Goal: Task Accomplishment & Management: Manage account settings

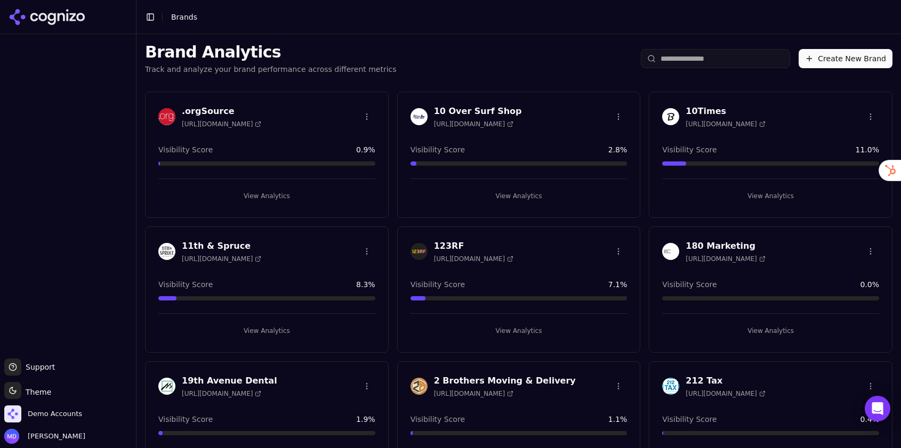
click at [668, 54] on input "search" at bounding box center [714, 58] width 149 height 19
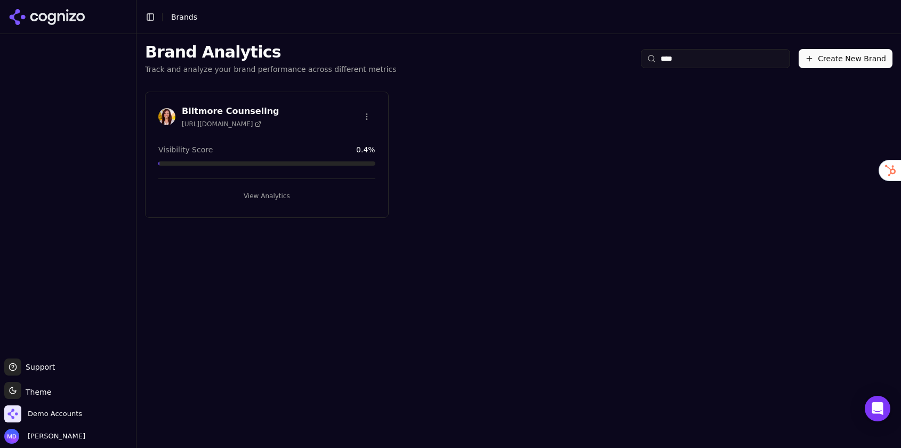
type input "****"
click at [254, 203] on button "View Analytics" at bounding box center [266, 196] width 217 height 17
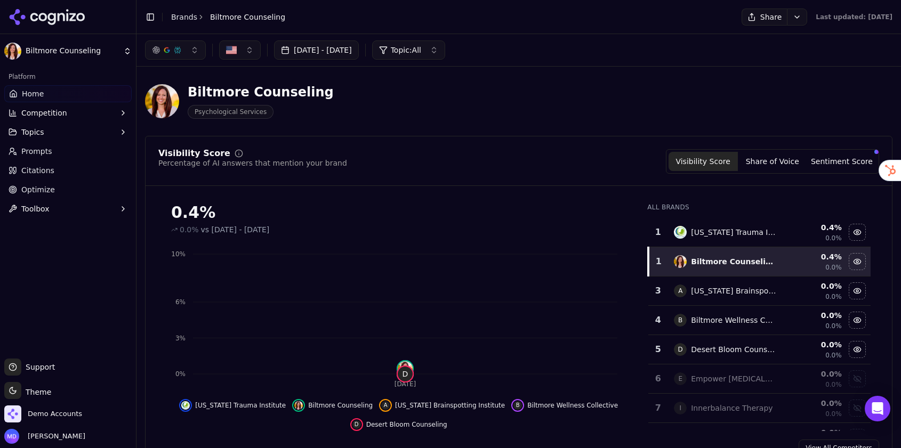
click at [69, 193] on link "Optimize" at bounding box center [67, 189] width 127 height 17
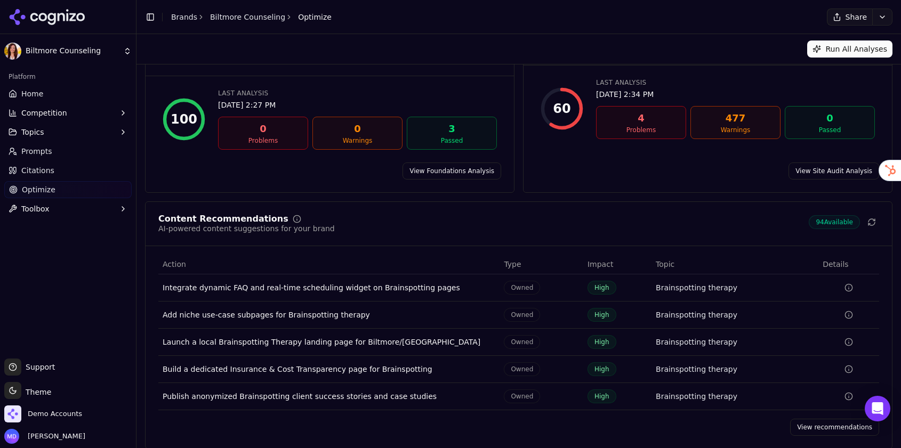
scroll to position [52, 0]
click at [815, 419] on link "View recommendations" at bounding box center [834, 427] width 89 height 17
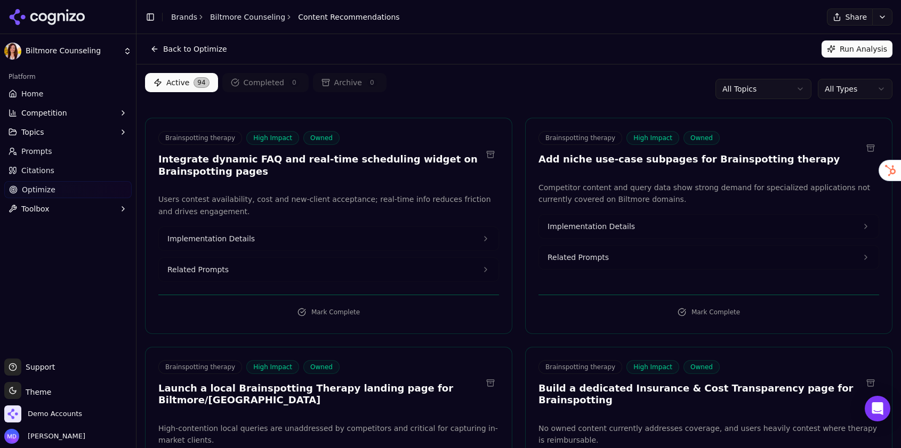
click at [845, 87] on html "Biltmore Counseling Platform Home Competition Topics Prompts Citations Optimize…" at bounding box center [450, 224] width 901 height 448
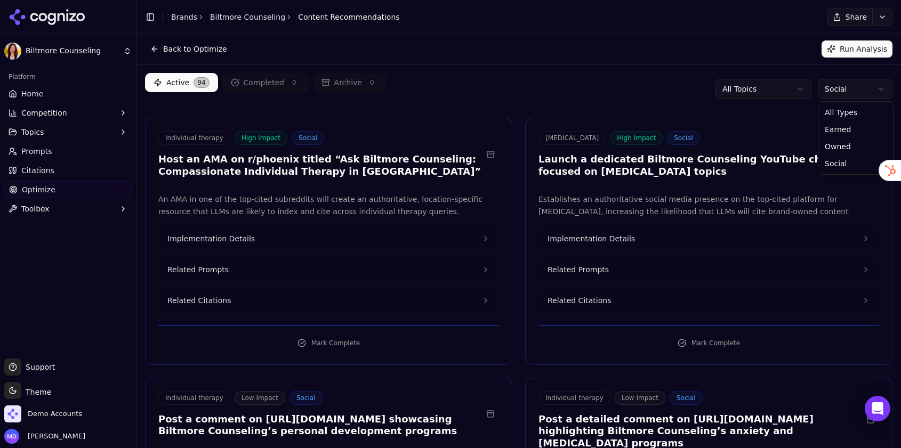
click at [840, 90] on html "Biltmore Counseling Platform Home Competition Topics Prompts Citations Optimize…" at bounding box center [450, 224] width 901 height 448
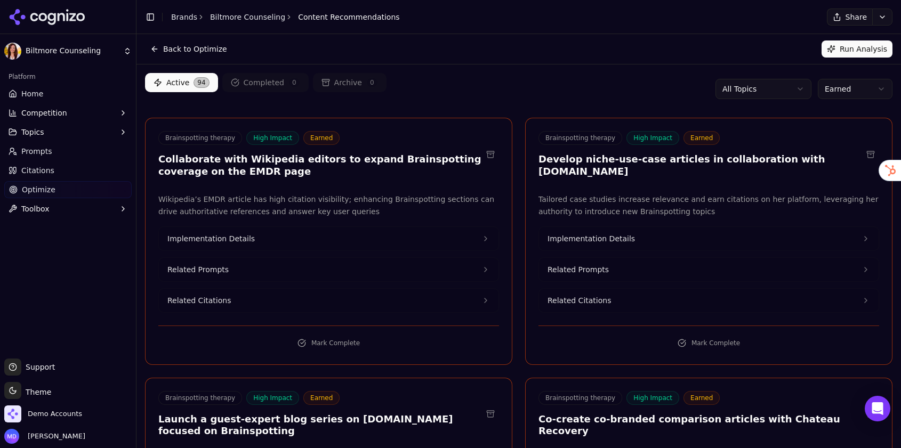
click at [520, 103] on div "Active 94 Completed 0 Archive 0 All Topics Earned" at bounding box center [518, 89] width 747 height 32
click at [47, 154] on span "Prompts" at bounding box center [36, 151] width 31 height 11
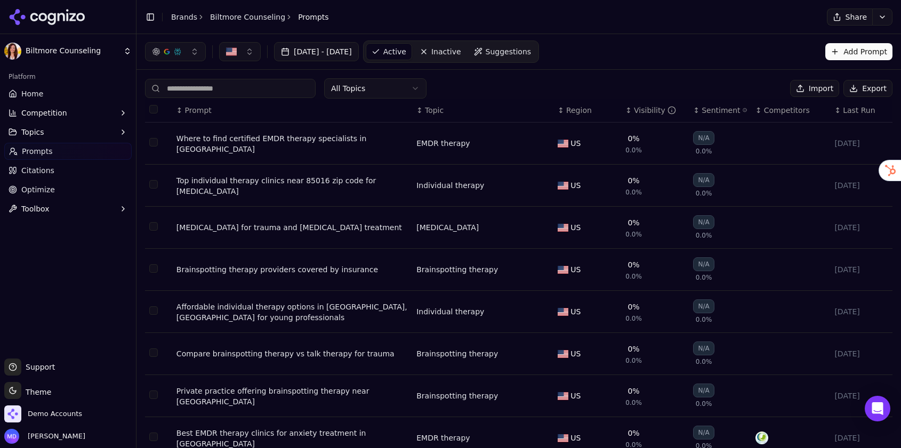
click at [40, 92] on span "Home" at bounding box center [32, 93] width 22 height 11
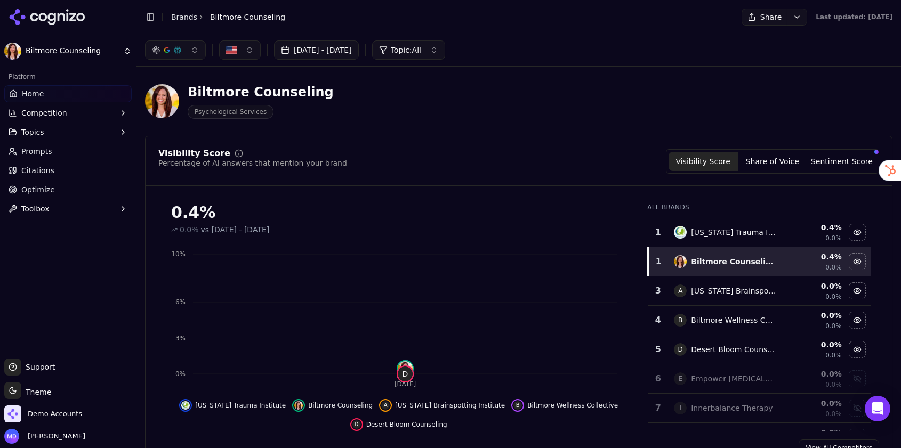
click at [69, 189] on link "Optimize" at bounding box center [67, 189] width 127 height 17
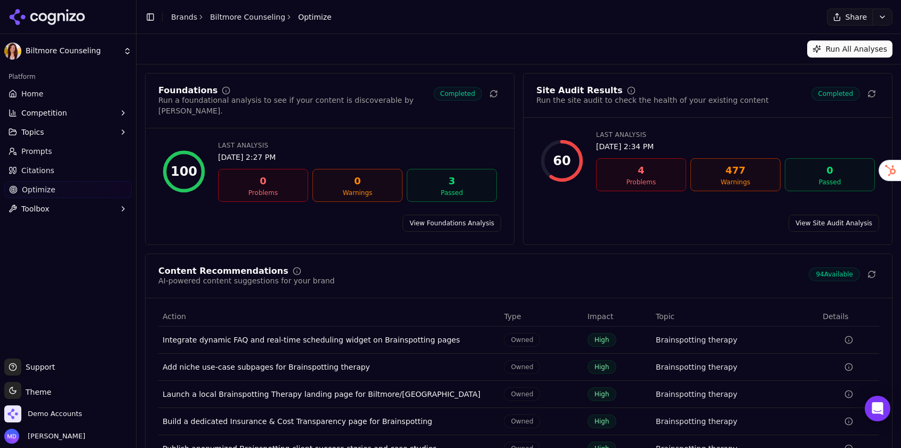
click at [189, 17] on link "Brands" at bounding box center [184, 17] width 26 height 9
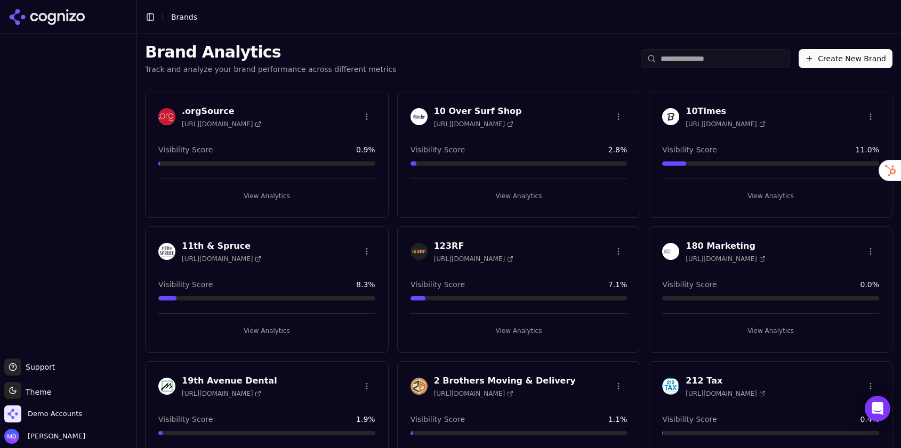
click at [667, 56] on input "search" at bounding box center [714, 58] width 149 height 19
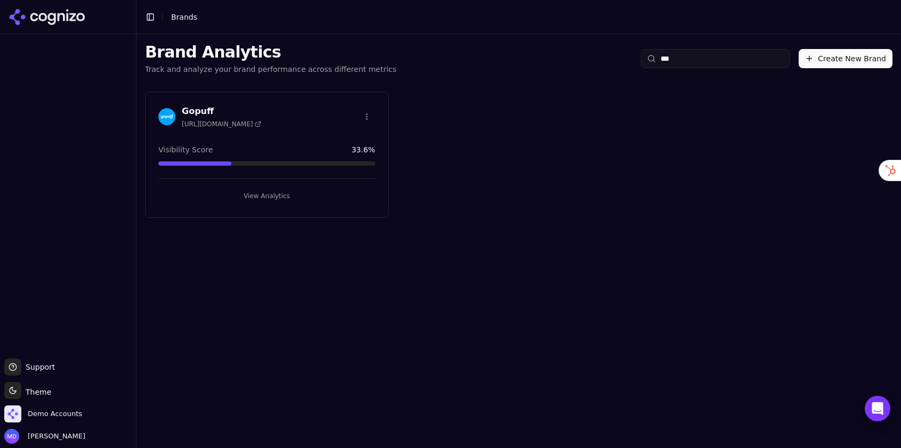
type input "***"
click at [266, 199] on button "View Analytics" at bounding box center [266, 196] width 217 height 17
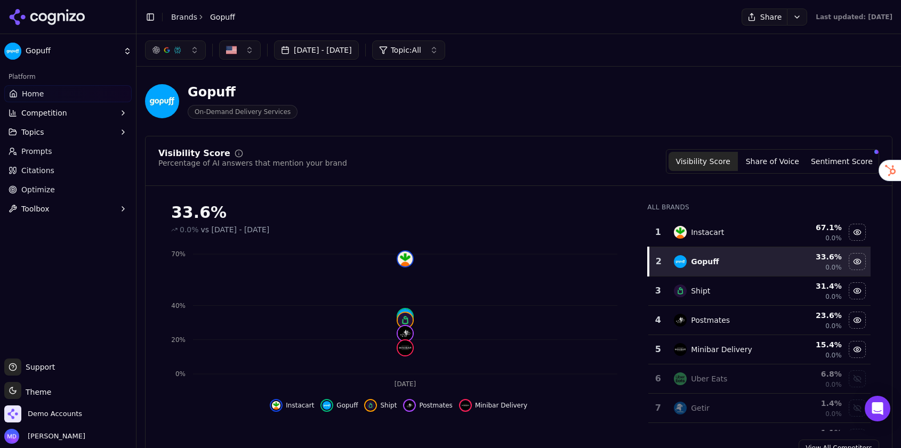
click at [26, 190] on span "Optimize" at bounding box center [38, 189] width 34 height 11
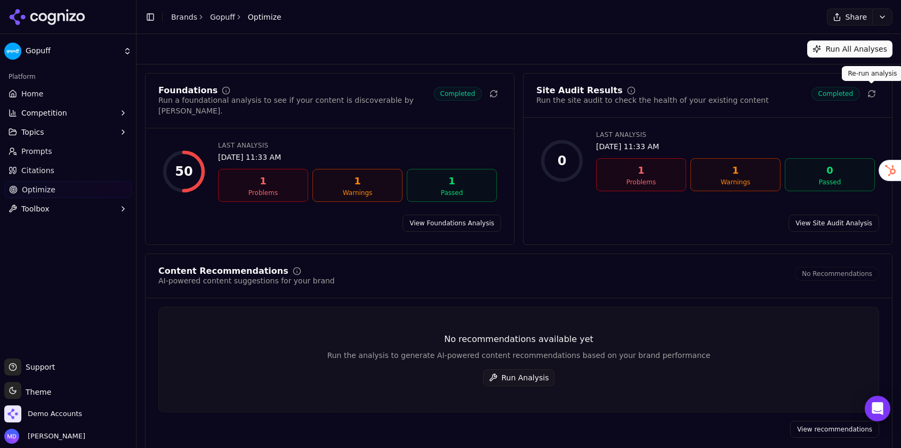
click at [874, 96] on icon at bounding box center [871, 94] width 9 height 9
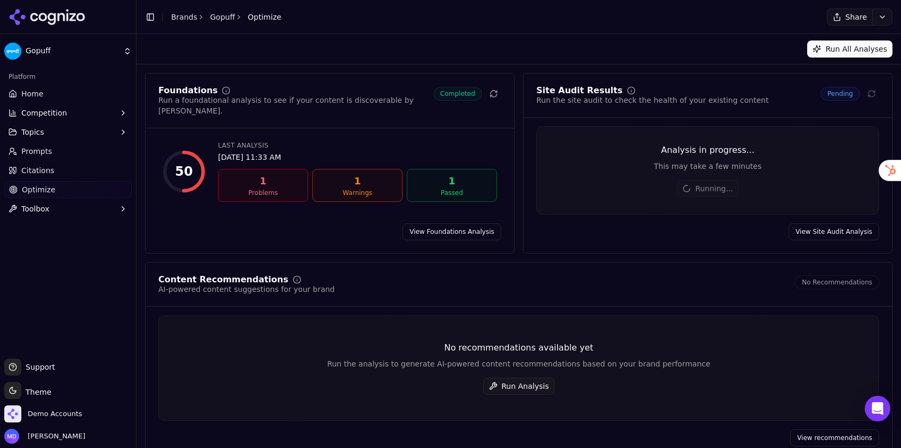
click at [442, 235] on link "View Foundations Analysis" at bounding box center [451, 231] width 99 height 17
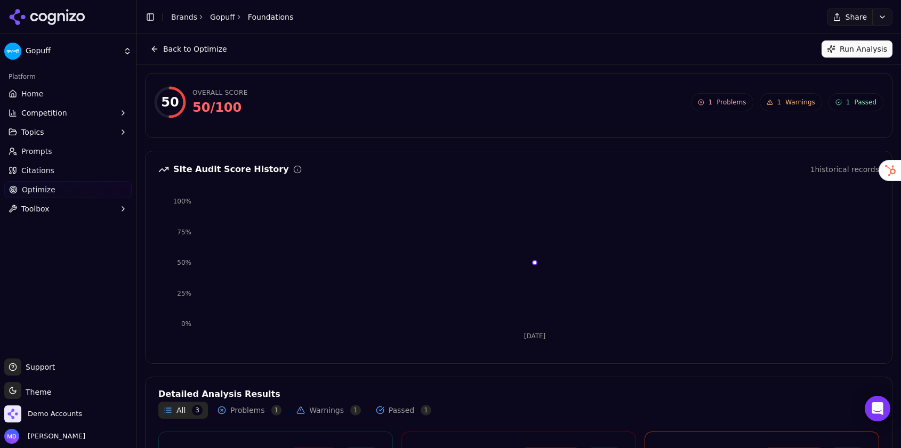
click at [176, 43] on button "Back to Optimize" at bounding box center [188, 48] width 87 height 17
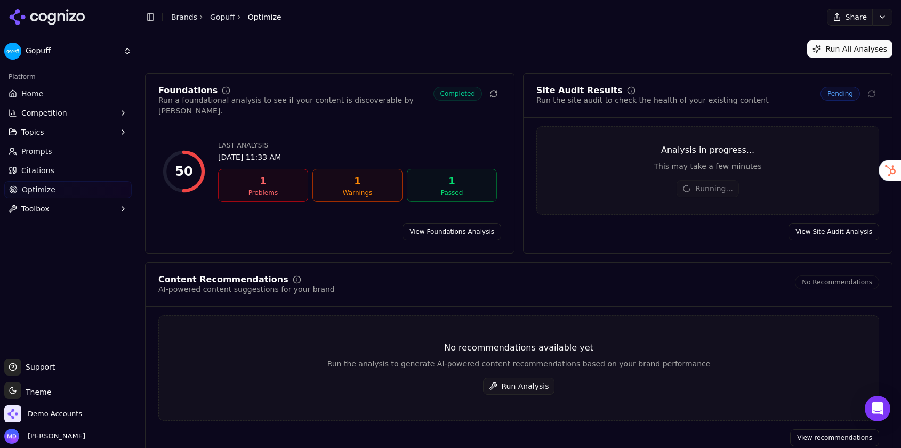
click at [517, 386] on button "Run Analysis" at bounding box center [519, 386] width 72 height 17
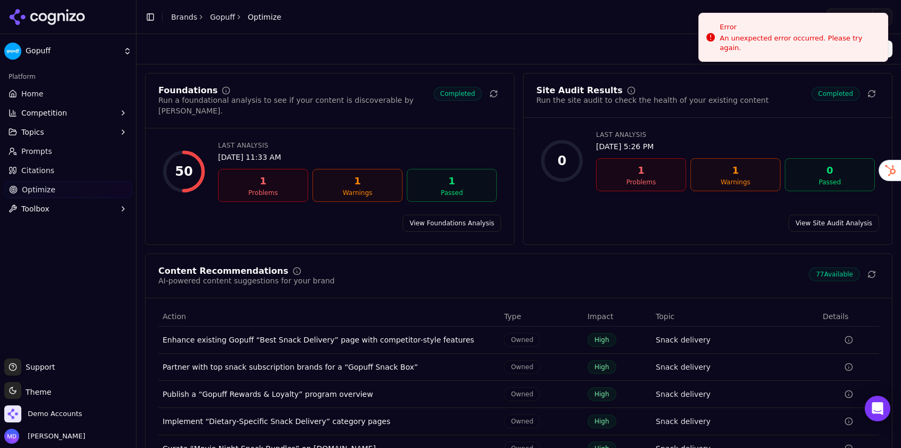
click at [84, 93] on link "Home" at bounding box center [67, 93] width 127 height 17
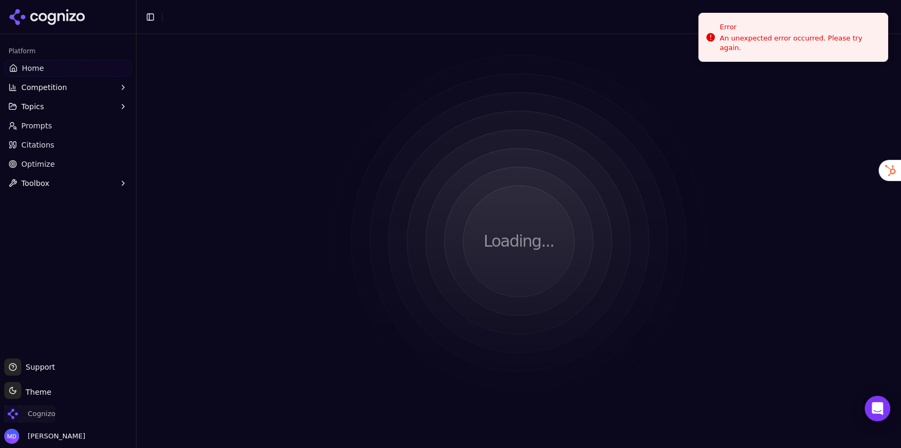
click at [47, 418] on span "Cognizo" at bounding box center [42, 414] width 28 height 10
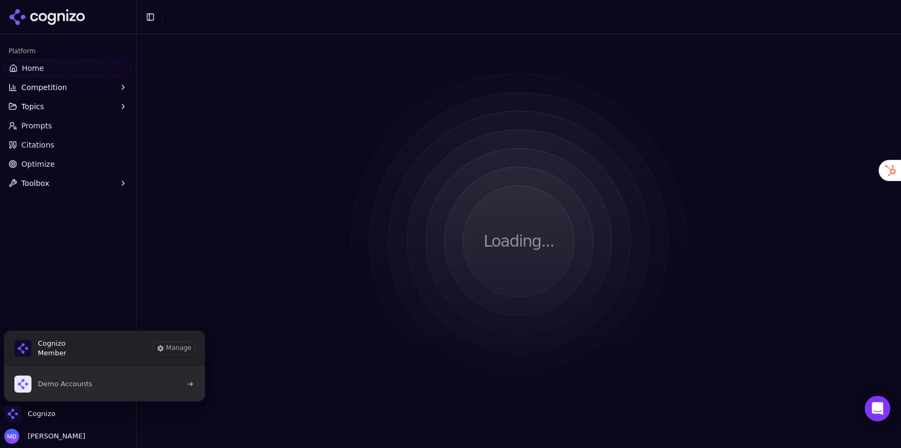
click at [64, 389] on span "Demo Accounts" at bounding box center [53, 384] width 78 height 17
